Goal: Task Accomplishment & Management: Manage account settings

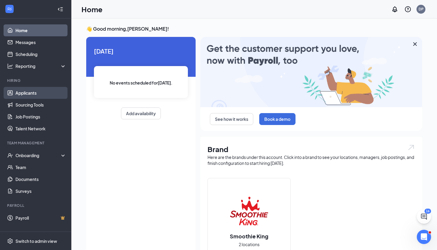
click at [27, 95] on link "Applicants" at bounding box center [40, 93] width 51 height 12
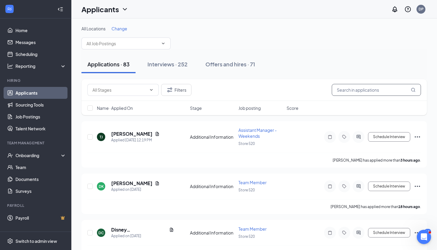
click at [348, 94] on input "text" at bounding box center [376, 90] width 89 height 12
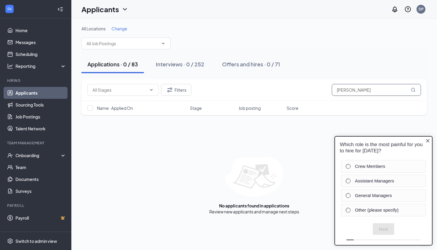
click at [354, 92] on input "[PERSON_NAME]" at bounding box center [376, 90] width 89 height 12
type input "[PERSON_NAME]"
click at [177, 65] on div "Interviews · 0 / 252" at bounding box center [180, 63] width 48 height 7
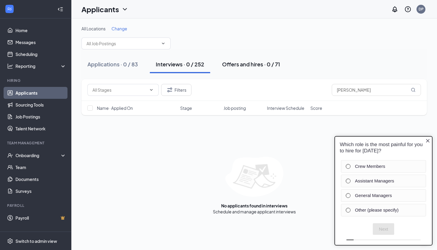
click at [243, 69] on button "Offers and hires · 0 / 71" at bounding box center [251, 64] width 70 height 18
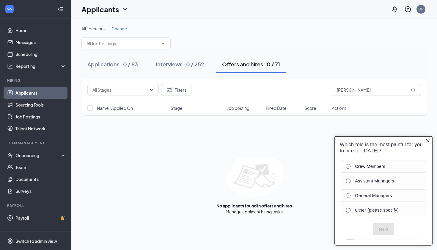
click at [172, 96] on div "Filters [PERSON_NAME]" at bounding box center [253, 90] width 345 height 22
click at [175, 92] on button "Filters" at bounding box center [176, 90] width 30 height 12
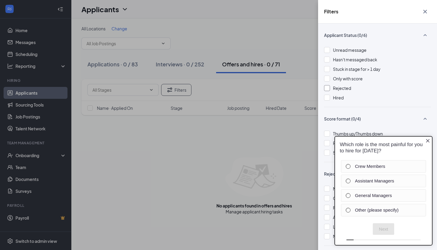
click at [330, 87] on div "Rejected" at bounding box center [377, 88] width 107 height 7
click at [214, 153] on div "Filters Applicant Status (1/6) Unread message Hasn't messaged back Stuck in sta…" at bounding box center [218, 125] width 437 height 250
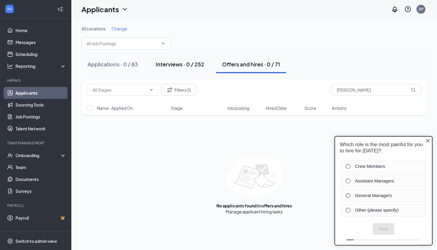
click at [198, 61] on div "Interviews · 0 / 252" at bounding box center [180, 63] width 48 height 7
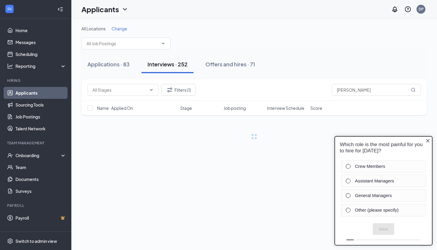
click at [198, 61] on div "Applications · 83 Interviews · 252 Offers and hires · 71" at bounding box center [253, 64] width 345 height 18
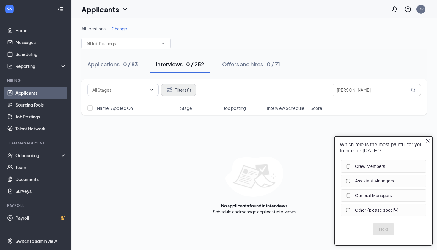
click at [188, 89] on button "Filters (1)" at bounding box center [178, 90] width 35 height 12
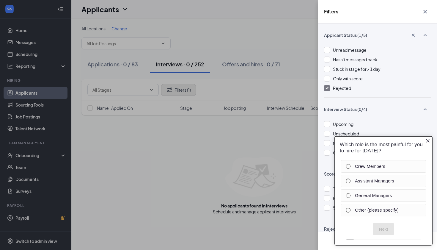
click at [188, 89] on div "Filters Applicant Status (1/5) Unread message Hasn't messaged back Stuck in sta…" at bounding box center [218, 125] width 437 height 250
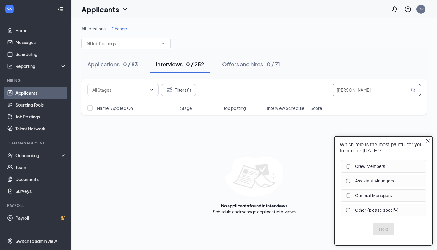
click at [367, 91] on input "[PERSON_NAME]" at bounding box center [376, 90] width 89 height 12
type input "D"
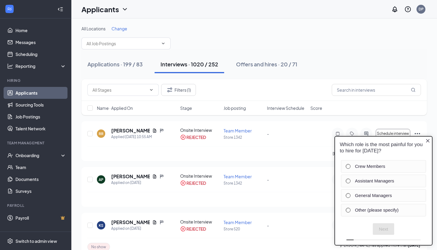
click at [428, 143] on icon "Close button" at bounding box center [427, 140] width 5 height 5
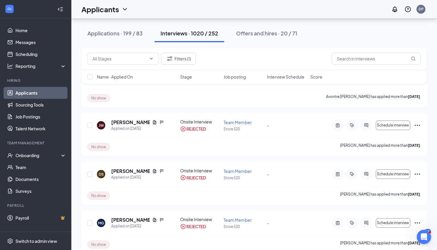
scroll to position [246, 0]
click at [113, 175] on div "Applied on [DATE]" at bounding box center [137, 177] width 53 height 6
click at [116, 170] on h5 "[PERSON_NAME]" at bounding box center [130, 170] width 39 height 7
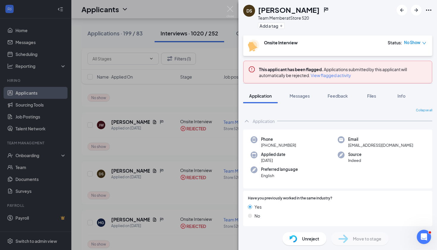
click at [194, 152] on div "[PERSON_NAME] Team Member at Store 520 Add a tag Onsite Interview Status : No S…" at bounding box center [218, 125] width 437 height 250
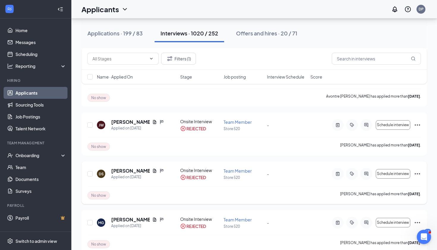
click at [419, 173] on icon "Ellipses" at bounding box center [417, 173] width 7 height 7
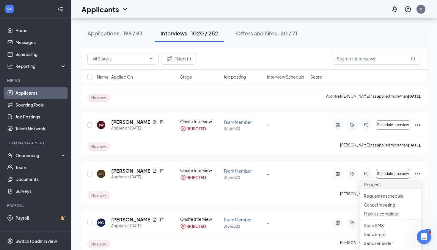
click at [375, 186] on p "Unreject" at bounding box center [391, 184] width 54 height 6
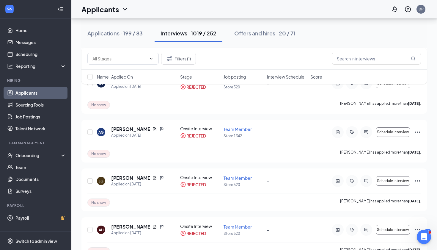
scroll to position [436, 0]
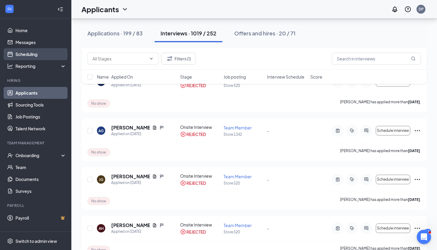
click at [37, 50] on link "Scheduling" at bounding box center [40, 54] width 51 height 12
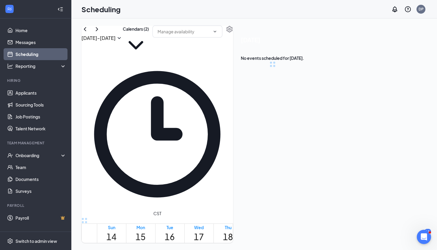
scroll to position [292, 0]
click at [37, 95] on link "Applicants" at bounding box center [40, 93] width 51 height 12
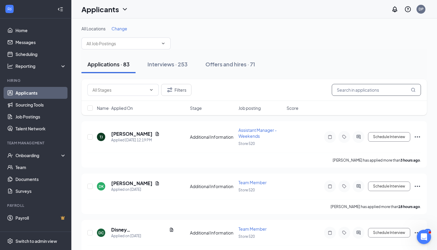
click at [341, 89] on input "text" at bounding box center [376, 90] width 89 height 12
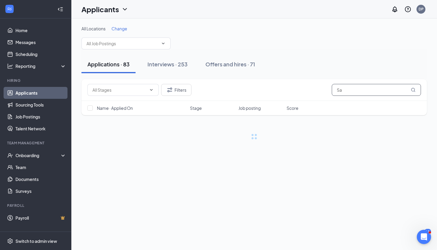
type input "S"
type input "D"
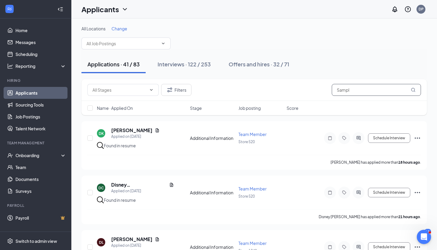
type input "Sample"
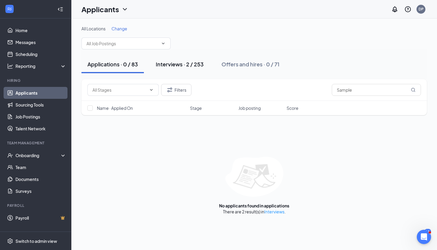
click at [180, 66] on div "Interviews · 2 / 253" at bounding box center [180, 63] width 48 height 7
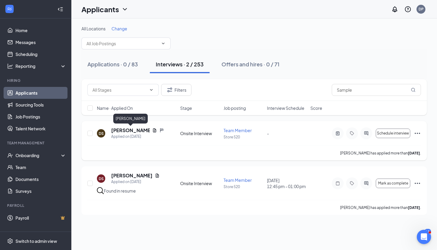
click at [131, 129] on h5 "[PERSON_NAME]" at bounding box center [130, 130] width 39 height 7
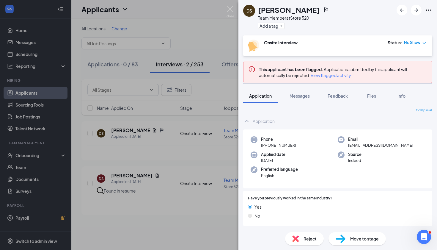
click at [417, 46] on div "Status : No Show" at bounding box center [407, 46] width 39 height 12
click at [419, 40] on span "No Show" at bounding box center [412, 43] width 16 height 6
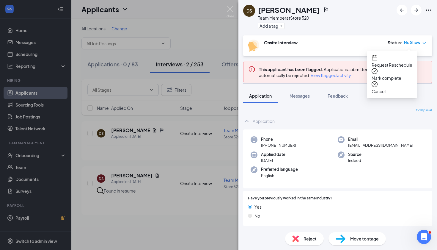
click at [384, 95] on button "Files" at bounding box center [372, 95] width 24 height 15
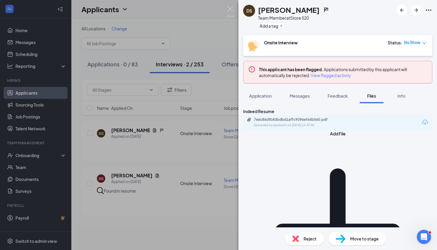
click at [373, 93] on span "Files" at bounding box center [371, 95] width 9 height 5
click at [370, 99] on button "Files" at bounding box center [372, 95] width 24 height 15
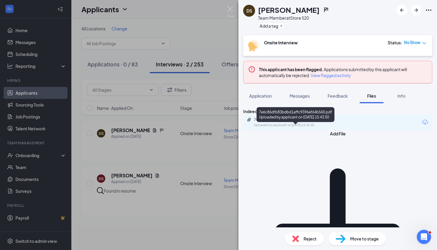
click at [336, 122] on div "7e6c86dfb83bdbd1affc9396ef64b560.pdf" at bounding box center [295, 119] width 83 height 5
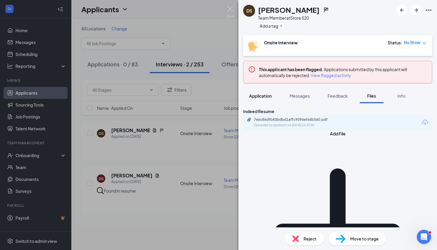
click at [268, 96] on span "Application" at bounding box center [260, 95] width 23 height 5
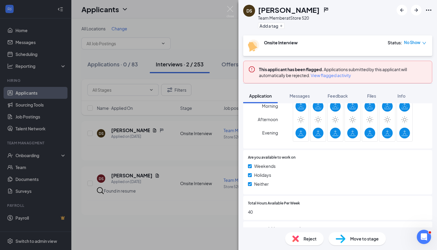
scroll to position [368, 0]
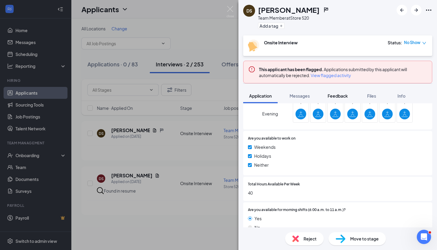
click at [343, 97] on span "Feedback" at bounding box center [338, 95] width 20 height 5
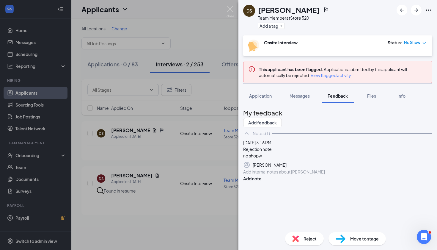
click at [271, 175] on div at bounding box center [337, 172] width 188 height 6
click at [293, 171] on icon "Trash" at bounding box center [289, 168] width 5 height 6
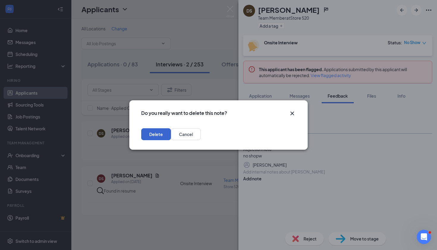
click at [171, 135] on button "Delete" at bounding box center [156, 134] width 30 height 12
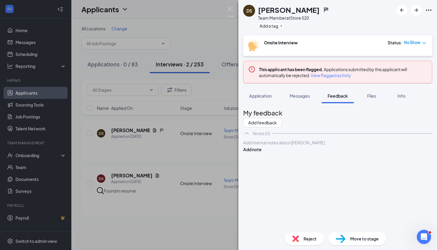
click at [263, 146] on div at bounding box center [337, 142] width 188 height 6
click at [262, 164] on button "Add note" at bounding box center [252, 161] width 18 height 7
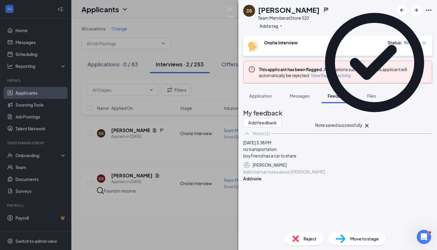
click at [263, 175] on div at bounding box center [337, 172] width 188 height 6
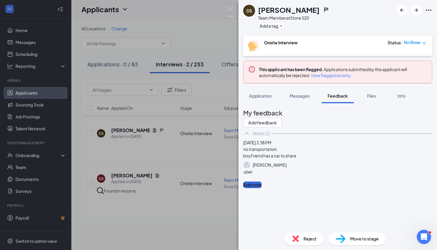
click at [262, 188] on button "Add note" at bounding box center [252, 184] width 18 height 7
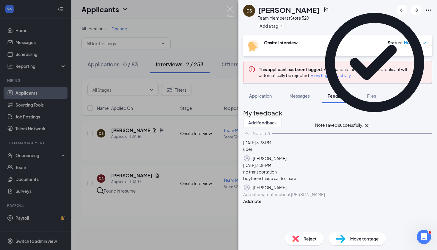
scroll to position [37, 0]
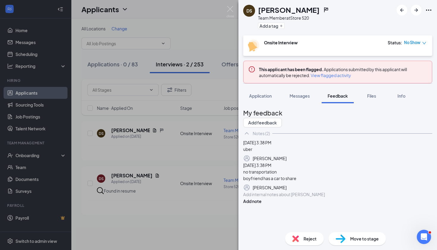
click at [267, 197] on div at bounding box center [337, 194] width 188 height 6
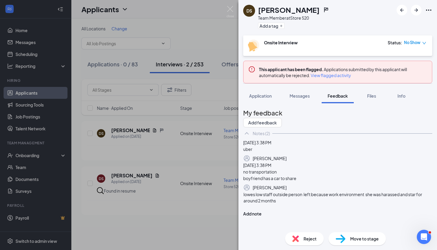
scroll to position [48, 0]
click at [262, 216] on button "Add note" at bounding box center [252, 219] width 18 height 7
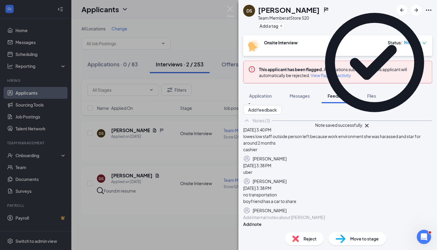
scroll to position [87, 0]
click at [278, 214] on div at bounding box center [337, 217] width 188 height 6
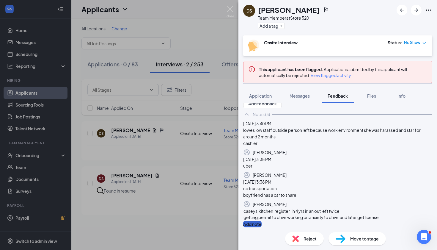
click at [262, 221] on button "Add note" at bounding box center [252, 224] width 18 height 7
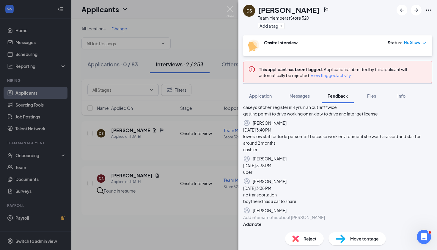
scroll to position [131, 0]
click at [261, 216] on div at bounding box center [337, 217] width 188 height 6
click at [261, 215] on div at bounding box center [337, 217] width 188 height 6
click at [262, 221] on button "Add note" at bounding box center [252, 224] width 18 height 7
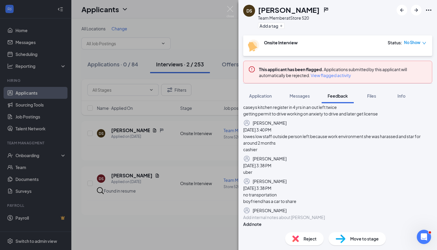
click at [269, 221] on div "Add internal notes about [PERSON_NAME] Add note" at bounding box center [337, 220] width 189 height 13
click at [267, 216] on div at bounding box center [337, 217] width 188 height 6
click at [262, 221] on button "Add note" at bounding box center [252, 224] width 18 height 7
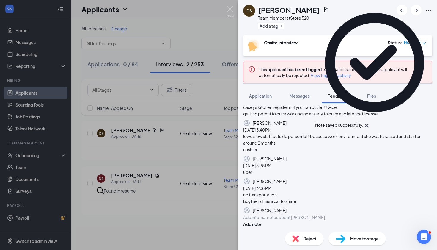
scroll to position [206, 0]
click at [370, 122] on icon "Cross" at bounding box center [366, 125] width 7 height 7
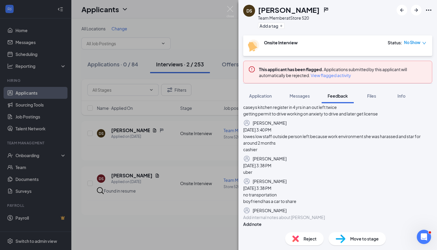
click at [263, 216] on div at bounding box center [337, 217] width 188 height 6
click at [262, 221] on button "Add note" at bounding box center [252, 224] width 18 height 7
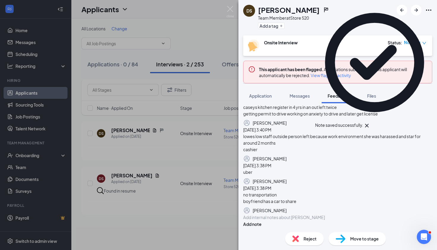
click at [370, 122] on icon "Cross" at bounding box center [366, 125] width 7 height 7
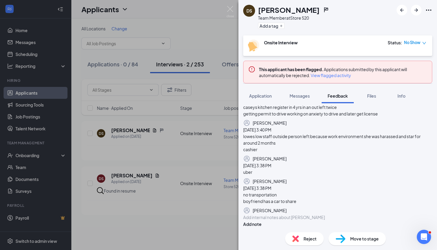
click at [234, 7] on div "[PERSON_NAME] Team Member at Store 520 Add a tag Onsite Interview Status : No S…" at bounding box center [218, 125] width 437 height 250
